Goal: Communication & Community: Answer question/provide support

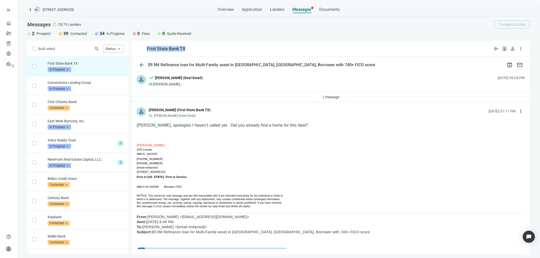
drag, startPoint x: 188, startPoint y: 47, endPoint x: 145, endPoint y: 48, distance: 43.8
click at [145, 48] on div "First State Bank TX open_in_new send request_quote person more_vert" at bounding box center [331, 49] width 398 height 16
click at [188, 49] on div "First State Bank TX open_in_new send request_quote person more_vert" at bounding box center [331, 49] width 398 height 16
drag, startPoint x: 188, startPoint y: 49, endPoint x: 154, endPoint y: 67, distance: 38.8
click at [143, 50] on div "First State Bank TX open_in_new send request_quote person more_vert" at bounding box center [331, 49] width 398 height 16
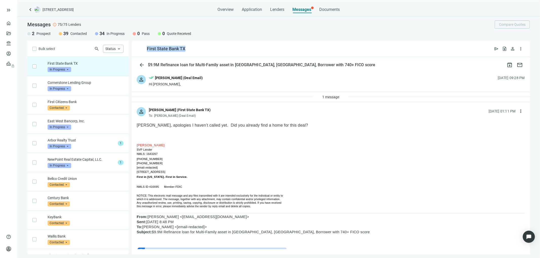
copy div "First State Bank TX"
click at [518, 111] on span "more_vert" at bounding box center [520, 111] width 5 height 5
click at [481, 132] on span "Reply all" at bounding box center [484, 132] width 13 height 4
type textarea "**********"
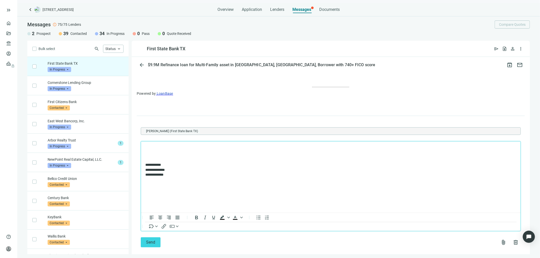
scroll to position [396, 0]
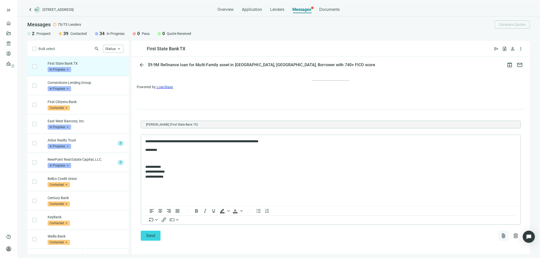
click at [500, 233] on span "attach_file" at bounding box center [503, 236] width 6 height 6
click at [458, 222] on span "Upload new" at bounding box center [462, 223] width 18 height 4
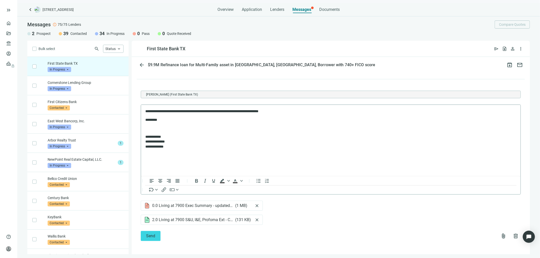
scroll to position [427, 0]
click at [155, 234] on button "Send" at bounding box center [151, 236] width 20 height 10
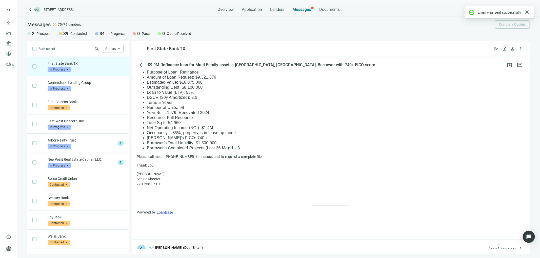
scroll to position [408, 0]
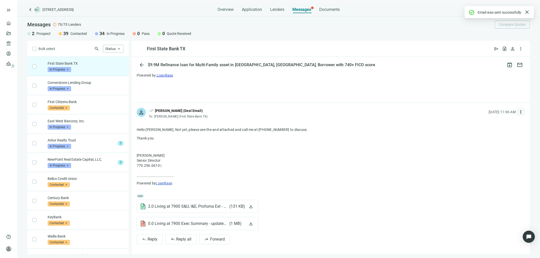
click at [518, 112] on span "more_vert" at bounding box center [520, 112] width 5 height 5
click at [486, 133] on span "Reply all" at bounding box center [484, 132] width 13 height 4
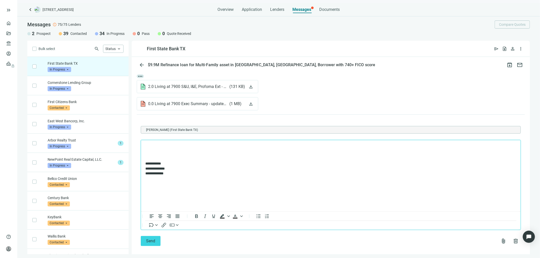
scroll to position [533, 0]
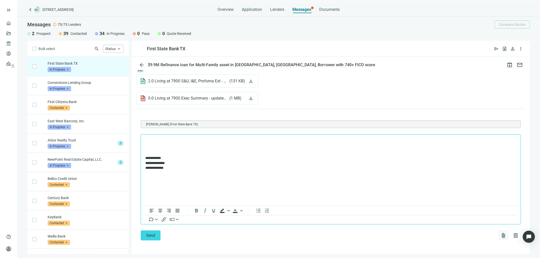
click at [500, 233] on span "attach_file" at bounding box center [503, 236] width 6 height 6
click at [468, 221] on button "Upload new" at bounding box center [476, 223] width 55 height 8
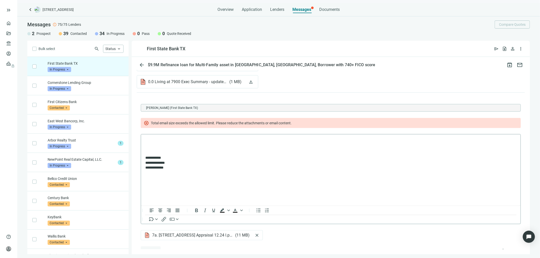
scroll to position [566, 0]
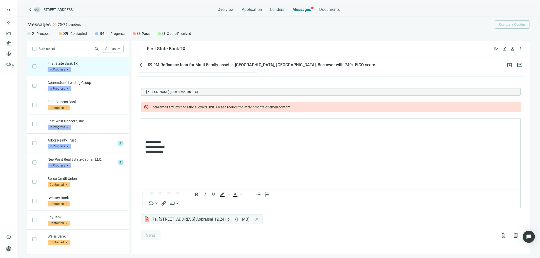
click at [256, 219] on span "close" at bounding box center [256, 219] width 5 height 5
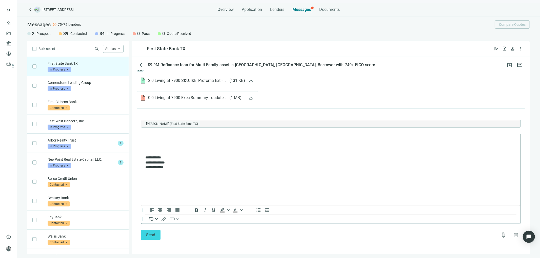
scroll to position [533, 0]
click at [240, 175] on html "**********" at bounding box center [330, 155] width 379 height 40
